Goal: Information Seeking & Learning: Learn about a topic

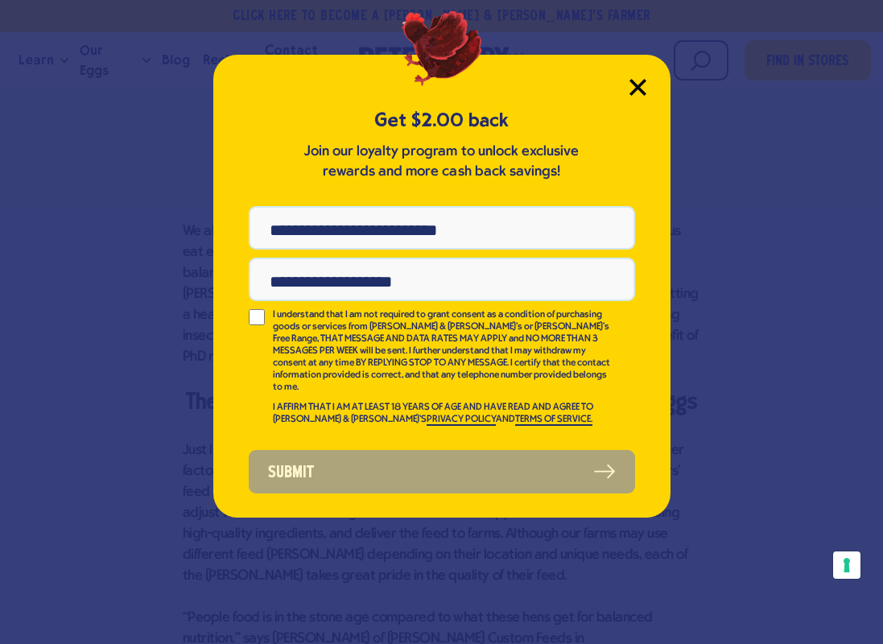
click at [638, 89] on icon "Close Modal" at bounding box center [637, 87] width 14 height 14
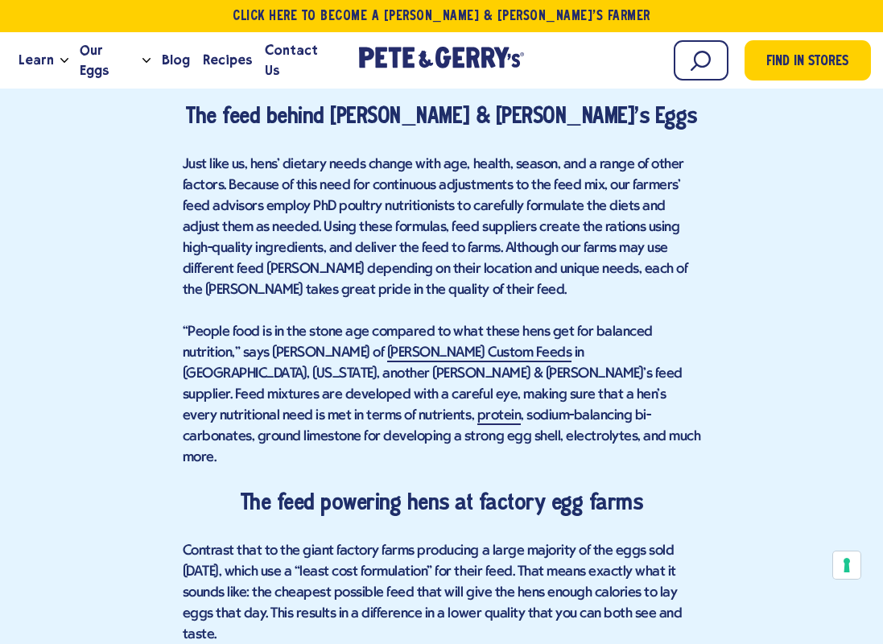
scroll to position [1337, 0]
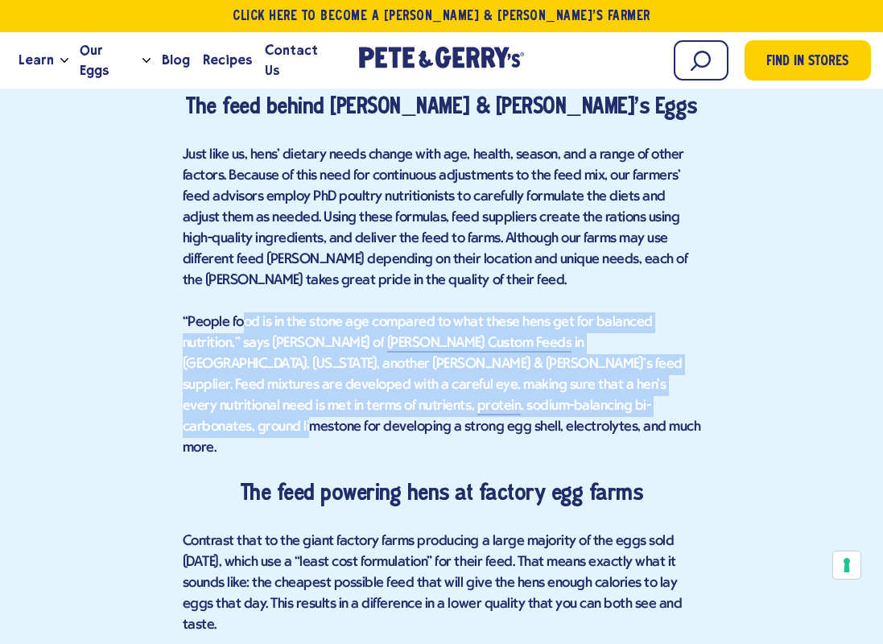
drag, startPoint x: 239, startPoint y: 322, endPoint x: 309, endPoint y: 409, distance: 111.6
click at [309, 409] on p "“People food is in the stone age compared to what these hens get for balanced n…" at bounding box center [442, 385] width 518 height 147
click at [313, 415] on p "“People food is in the stone age compared to what these hens get for balanced n…" at bounding box center [442, 385] width 518 height 147
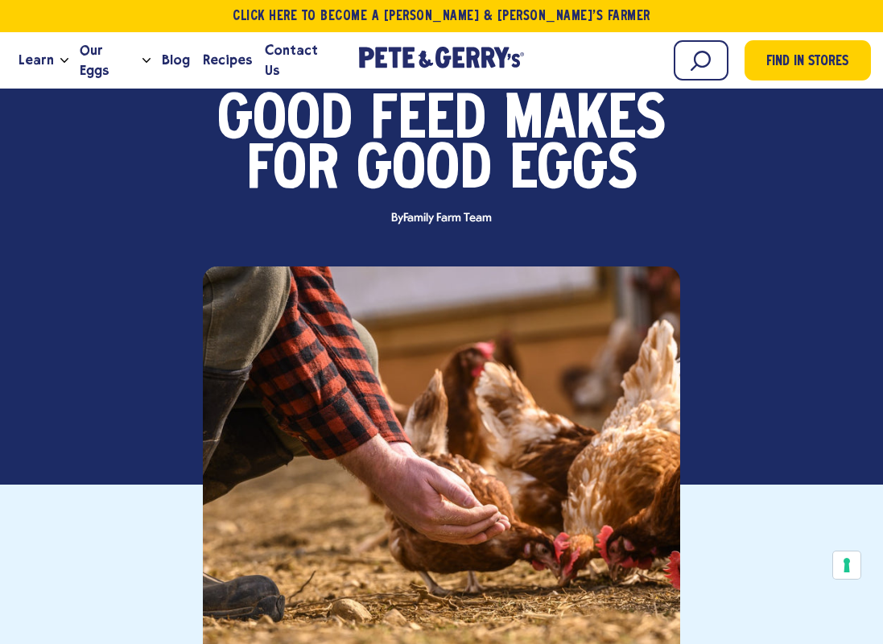
scroll to position [122, 0]
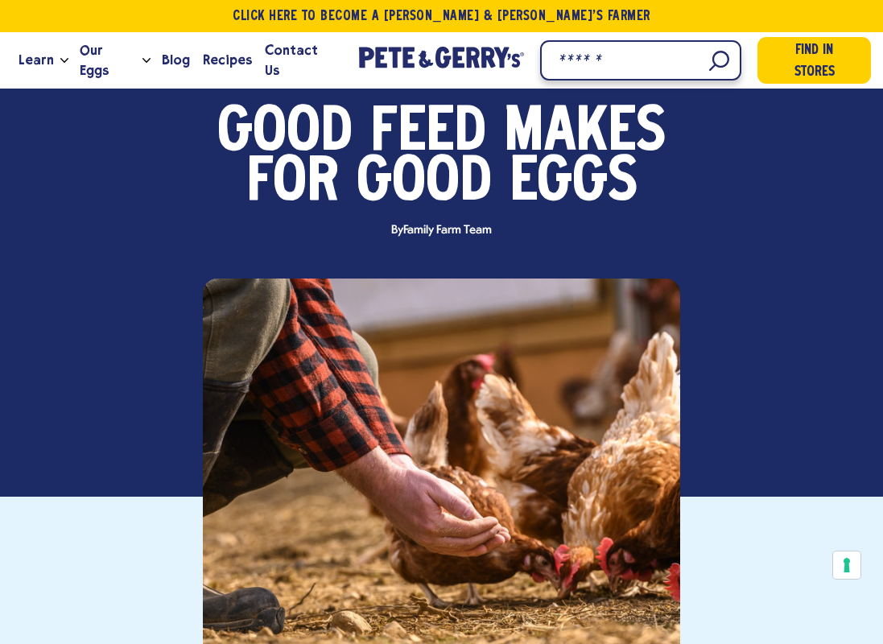
click at [685, 47] on input "Search" at bounding box center [640, 60] width 201 height 40
click at [685, 72] on input "Search" at bounding box center [640, 60] width 201 height 40
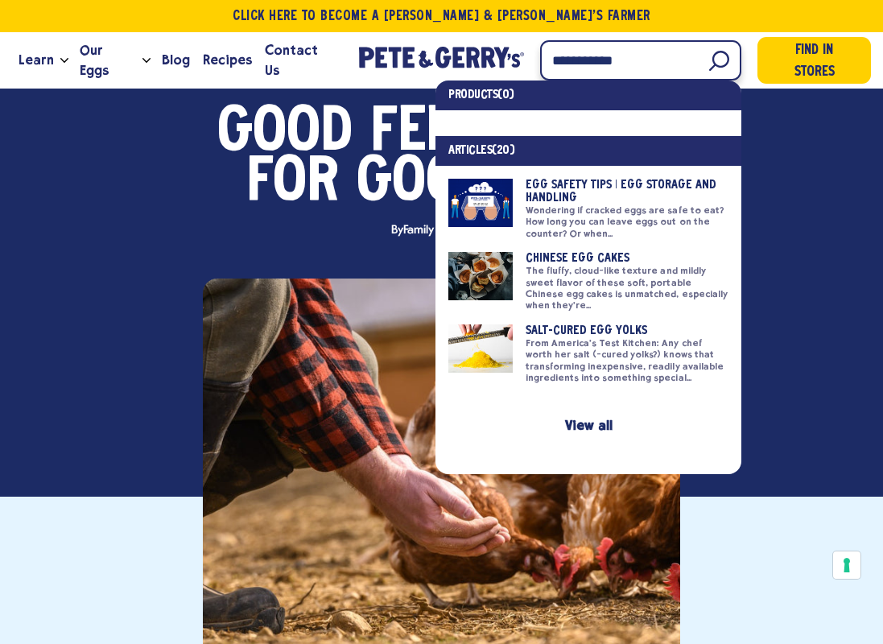
type input "**********"
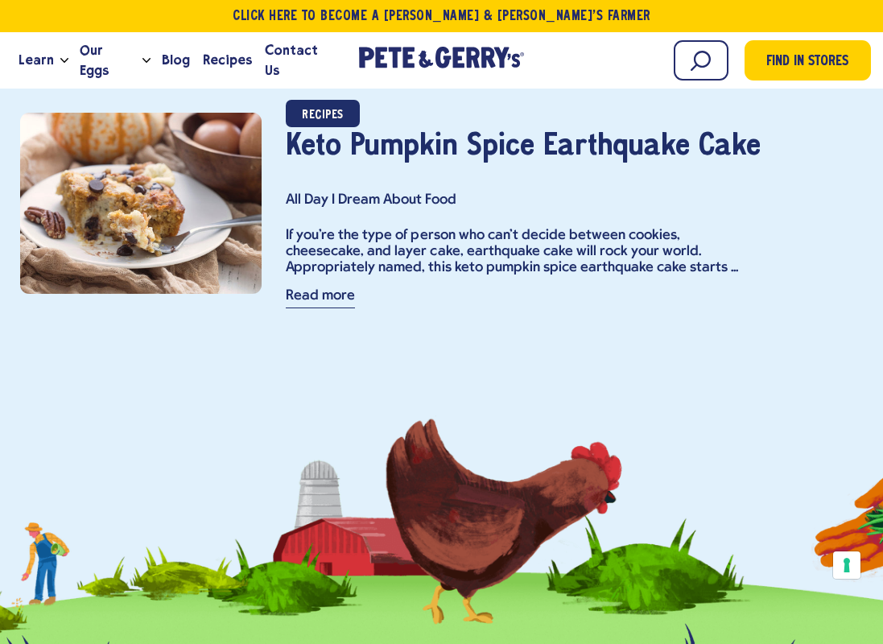
scroll to position [6323, 0]
